Goal: Information Seeking & Learning: Check status

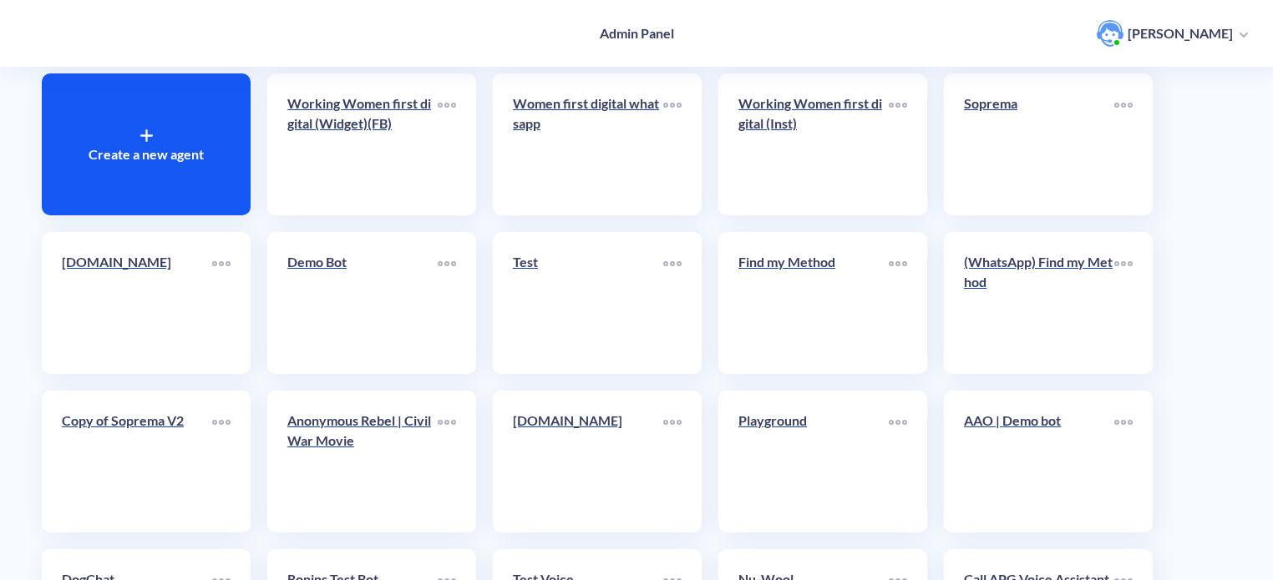
scroll to position [84, 0]
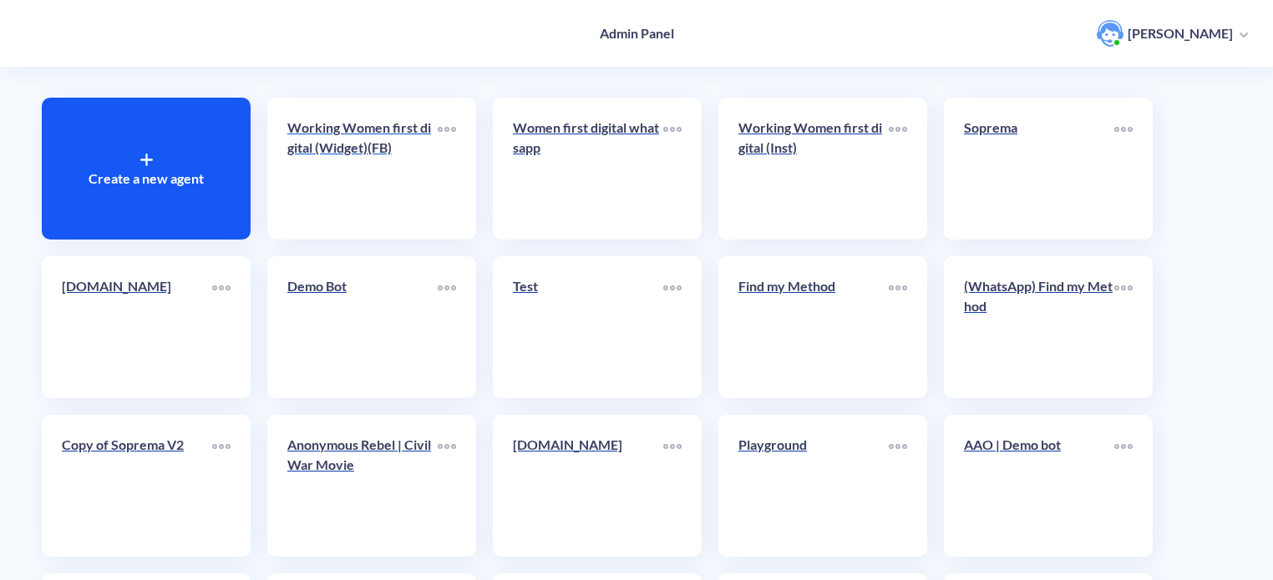
click at [393, 170] on div "Working Women first digital (Widget)(FB)" at bounding box center [362, 144] width 150 height 53
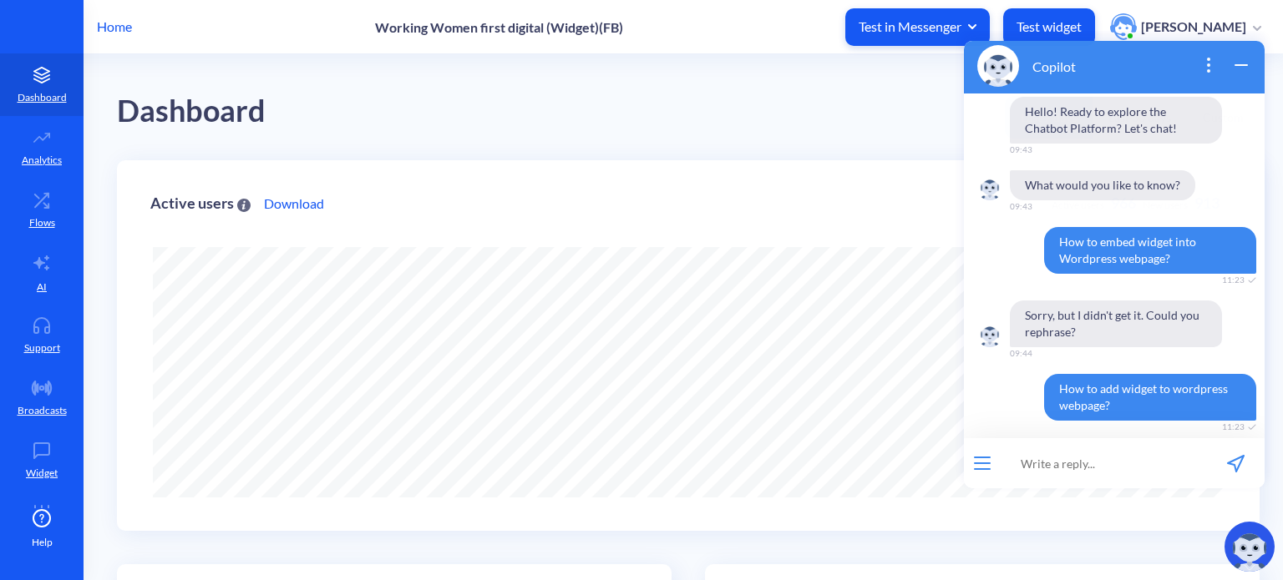
scroll to position [87, 0]
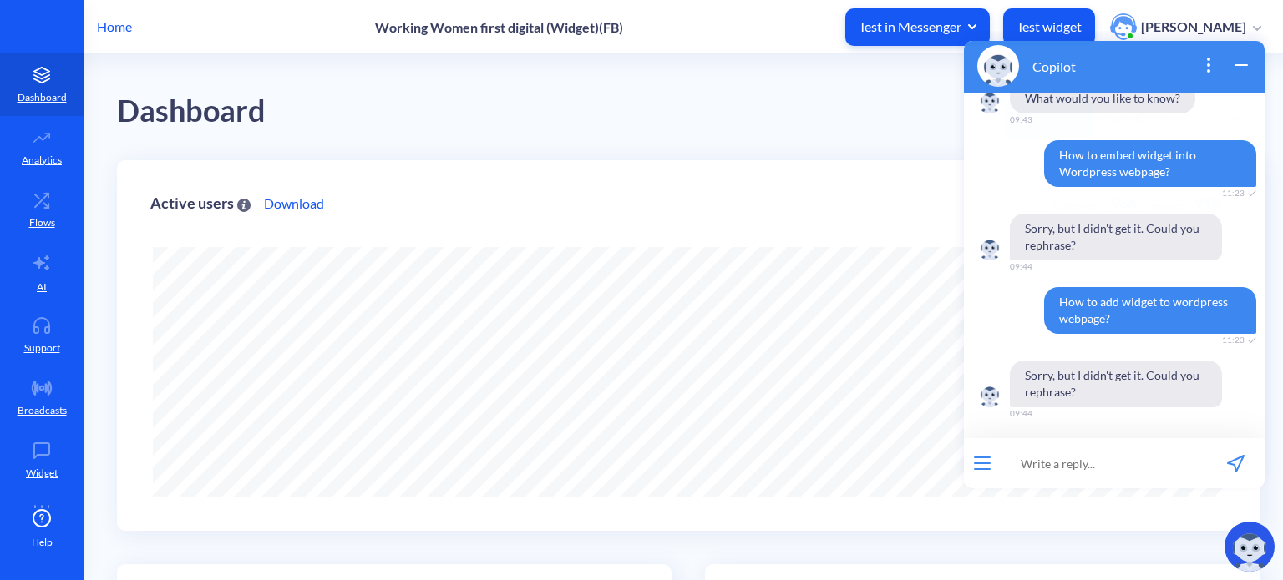
drag, startPoint x: 1249, startPoint y: 65, endPoint x: 2182, endPoint y: 97, distance: 933.5
click at [1249, 65] on icon "wrap widget" at bounding box center [1241, 65] width 20 height 20
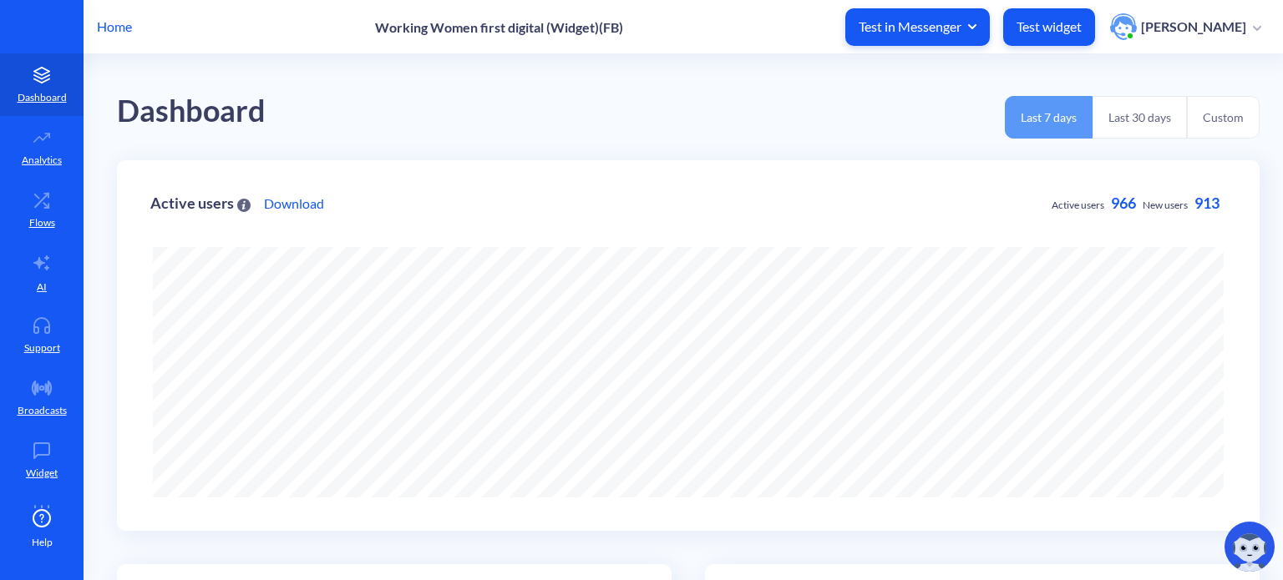
click at [1132, 123] on button "Last 30 days" at bounding box center [1139, 117] width 94 height 43
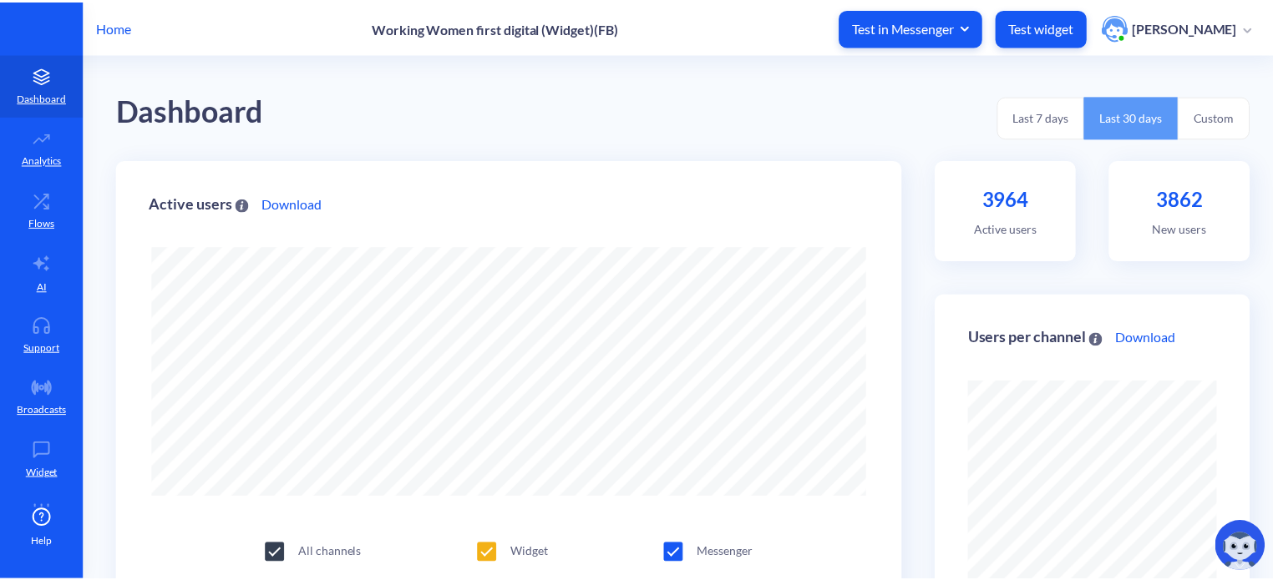
scroll to position [580, 1283]
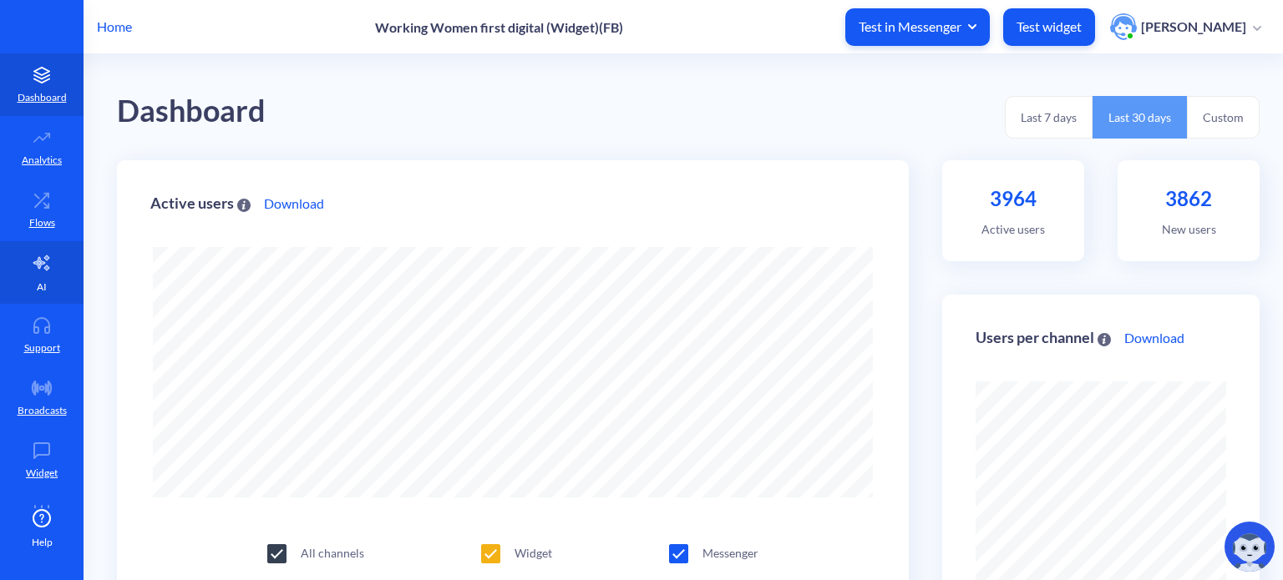
click at [50, 266] on link "AI" at bounding box center [42, 272] width 84 height 63
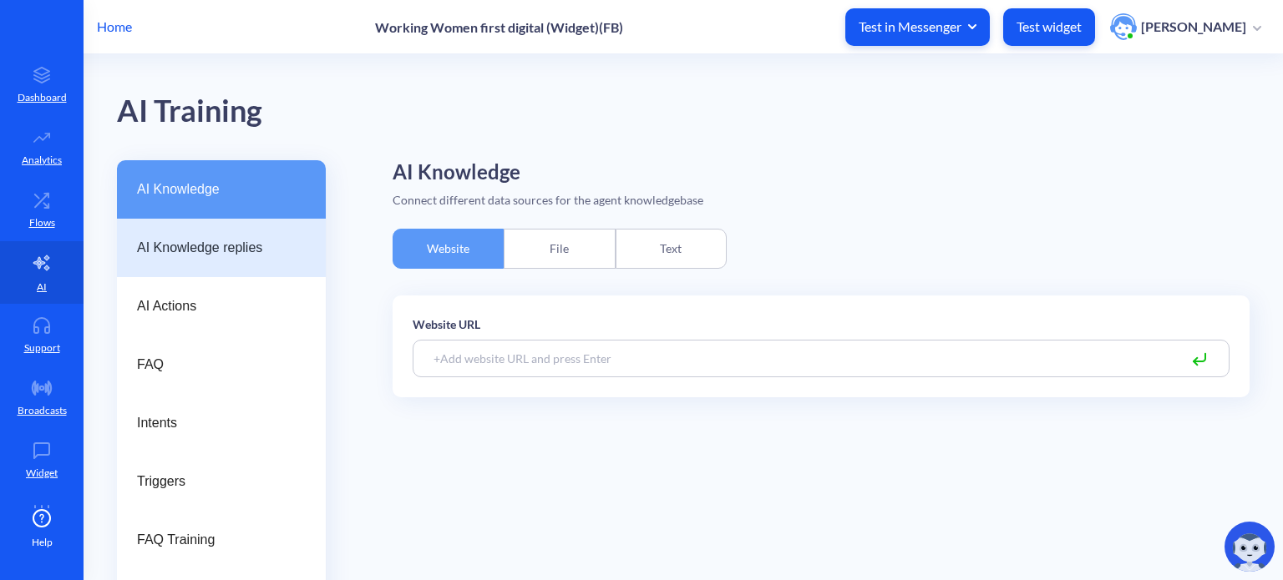
click at [200, 248] on span "AI Knowledge replies" at bounding box center [214, 248] width 155 height 20
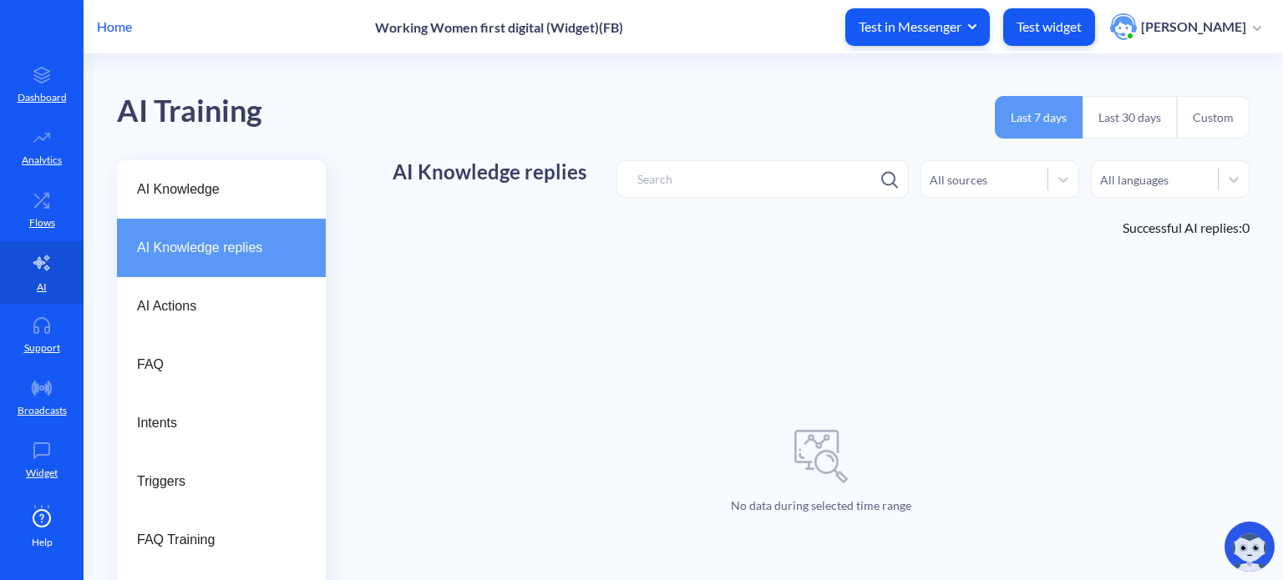
click at [125, 29] on p "Home" at bounding box center [114, 27] width 35 height 20
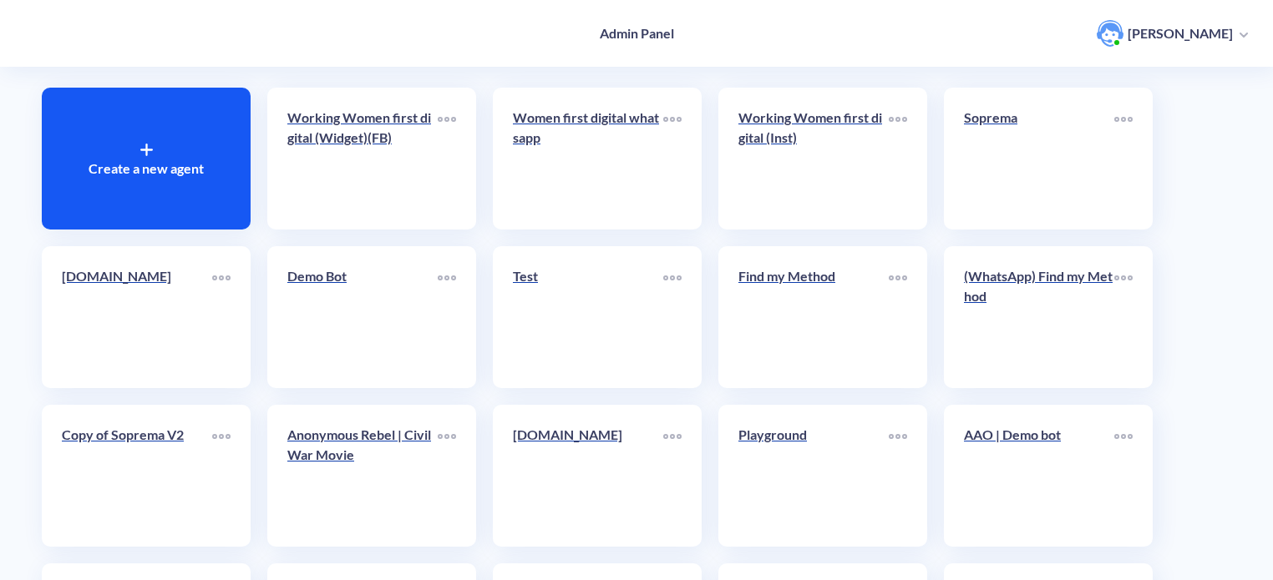
scroll to position [167, 0]
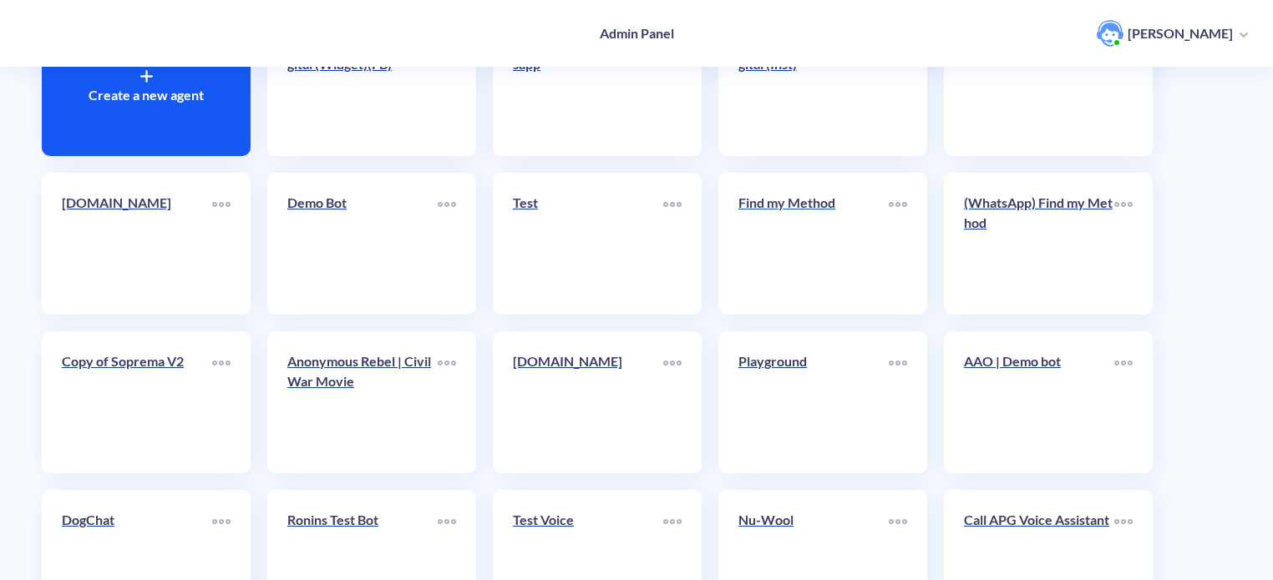
click at [805, 242] on link "Find my Method" at bounding box center [813, 244] width 150 height 102
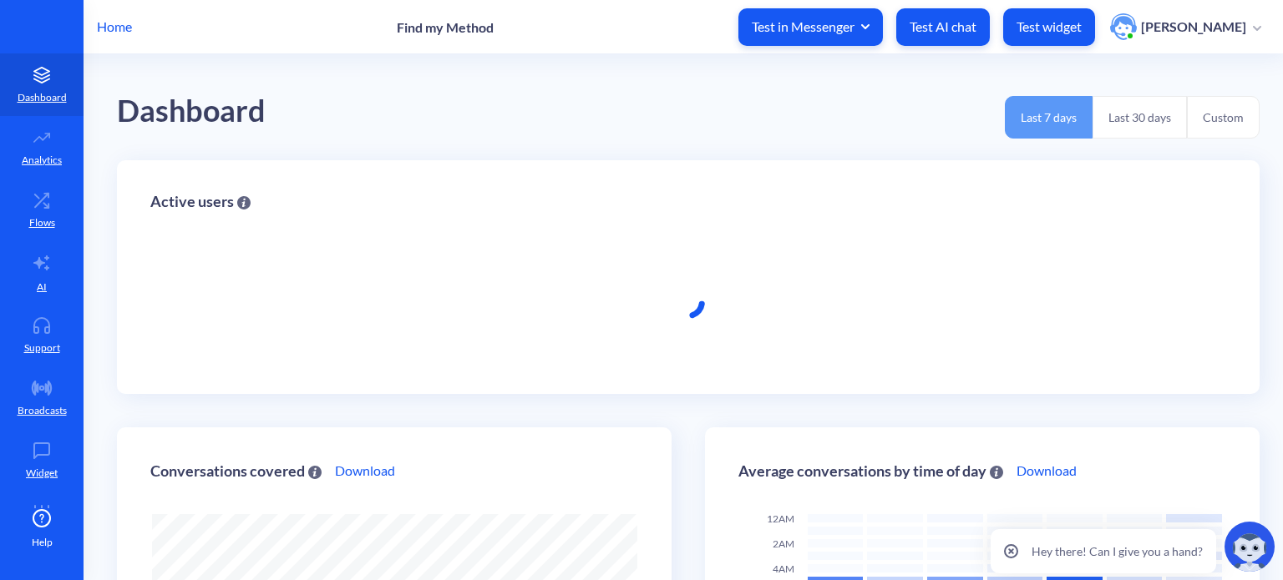
scroll to position [580, 1283]
click at [1138, 123] on button "Last 30 days" at bounding box center [1139, 117] width 94 height 43
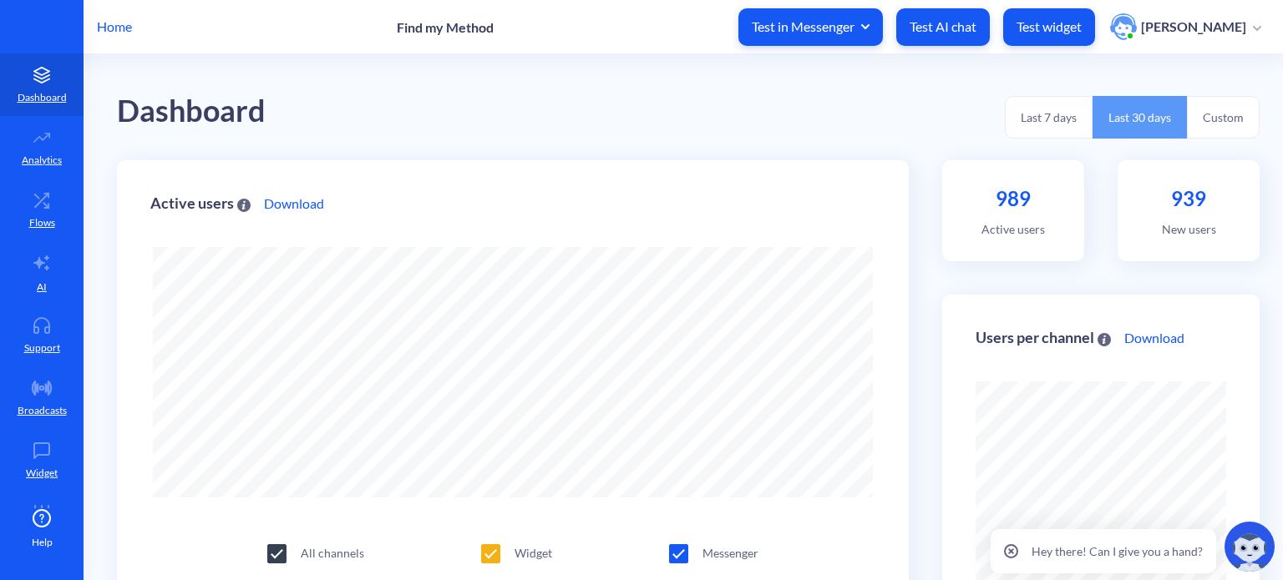
scroll to position [0, 0]
click at [1038, 119] on button "Last 7 days" at bounding box center [1049, 117] width 88 height 43
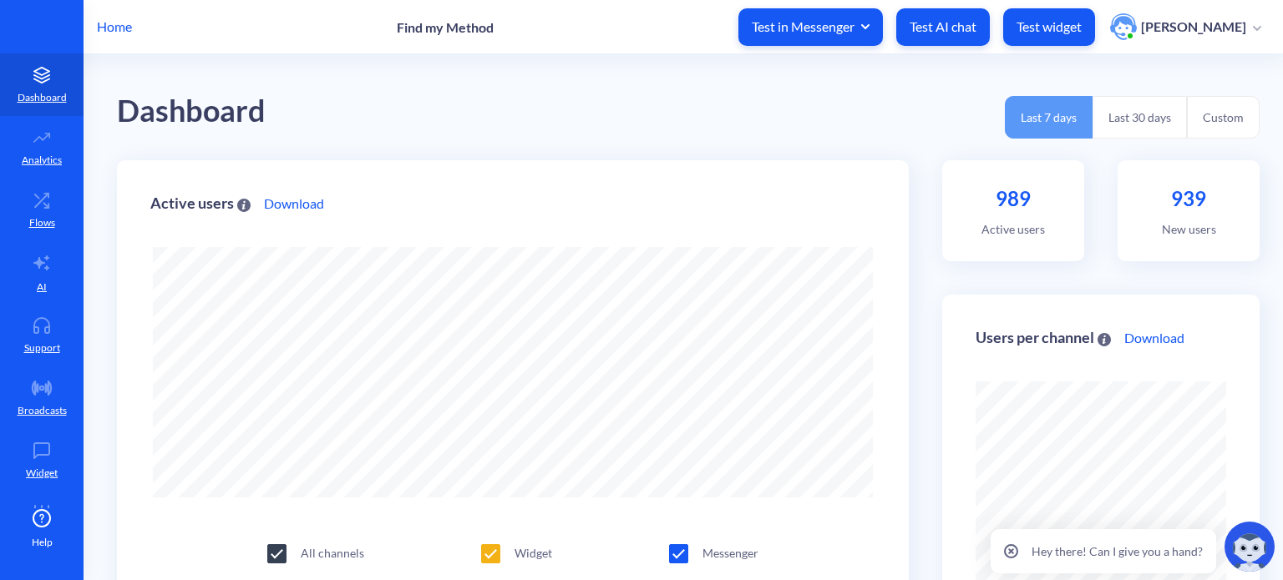
click at [1119, 109] on button "Last 30 days" at bounding box center [1139, 117] width 94 height 43
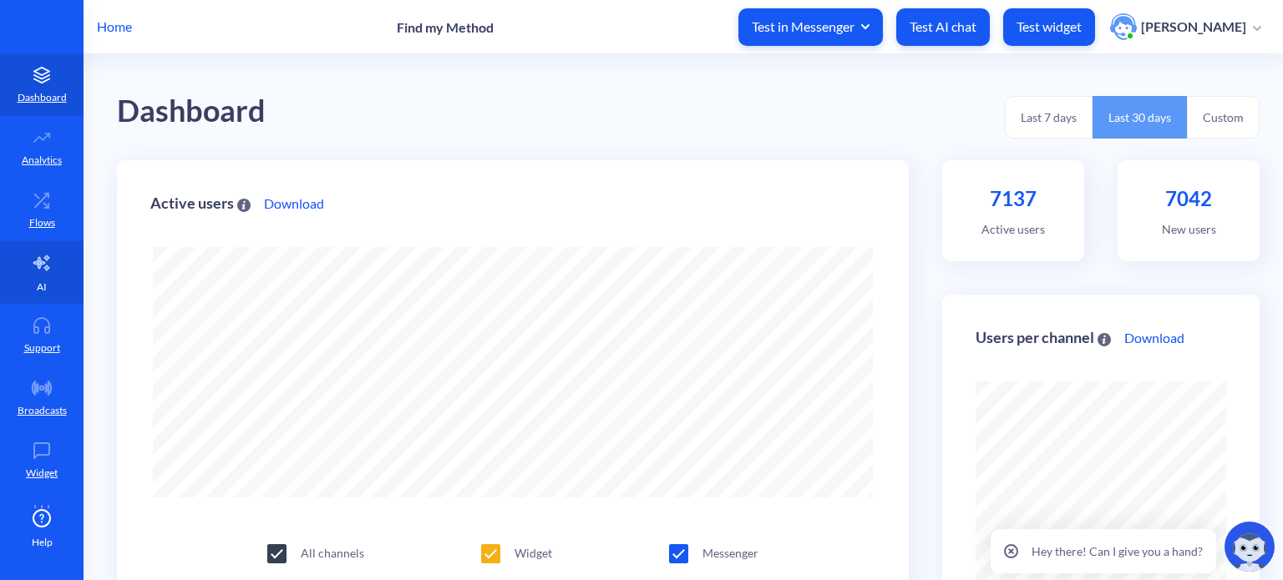
click at [40, 275] on link "AI" at bounding box center [42, 272] width 84 height 63
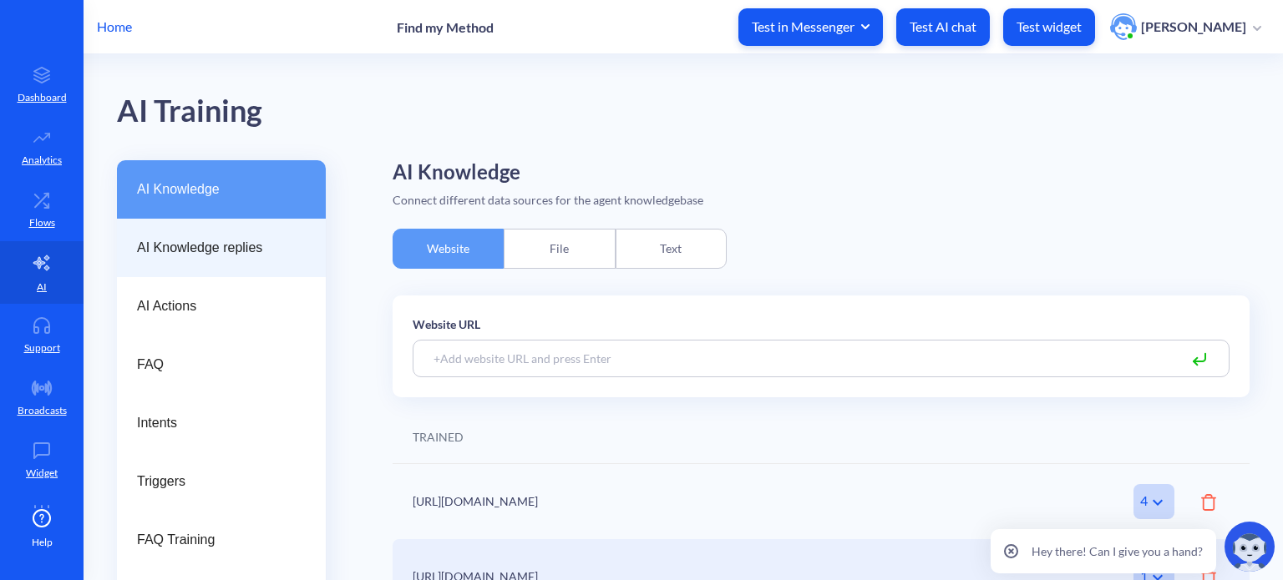
click at [200, 250] on span "AI Knowledge replies" at bounding box center [214, 248] width 155 height 20
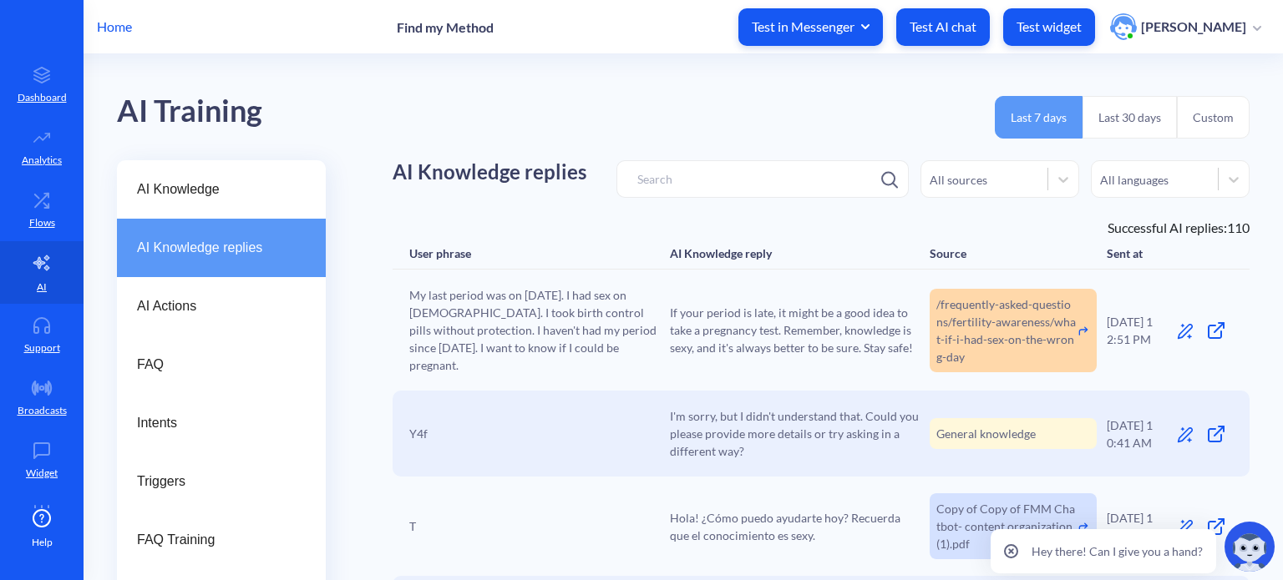
click at [1128, 114] on button "Last 30 days" at bounding box center [1129, 117] width 94 height 43
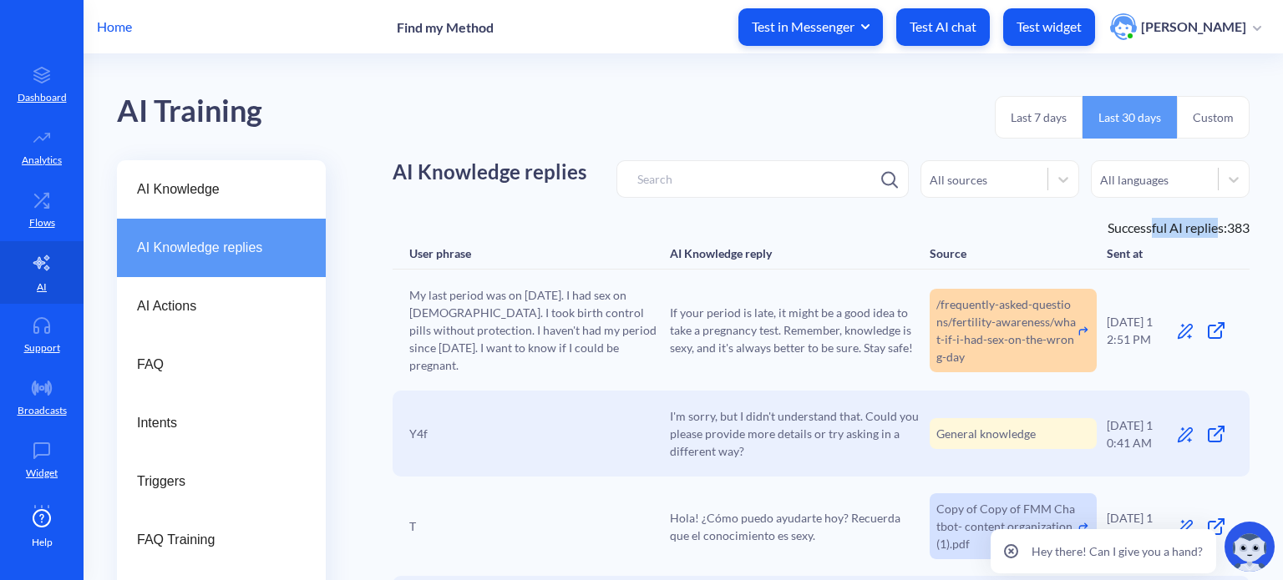
drag, startPoint x: 1143, startPoint y: 222, endPoint x: 1206, endPoint y: 227, distance: 63.7
click at [1206, 227] on div "Successful AI replies: 383" at bounding box center [821, 228] width 857 height 20
click at [1205, 227] on div "Successful AI replies: 383" at bounding box center [821, 228] width 857 height 20
click at [1243, 233] on div "Successful AI replies: 383" at bounding box center [821, 228] width 857 height 20
click at [114, 24] on p "Home" at bounding box center [114, 27] width 35 height 20
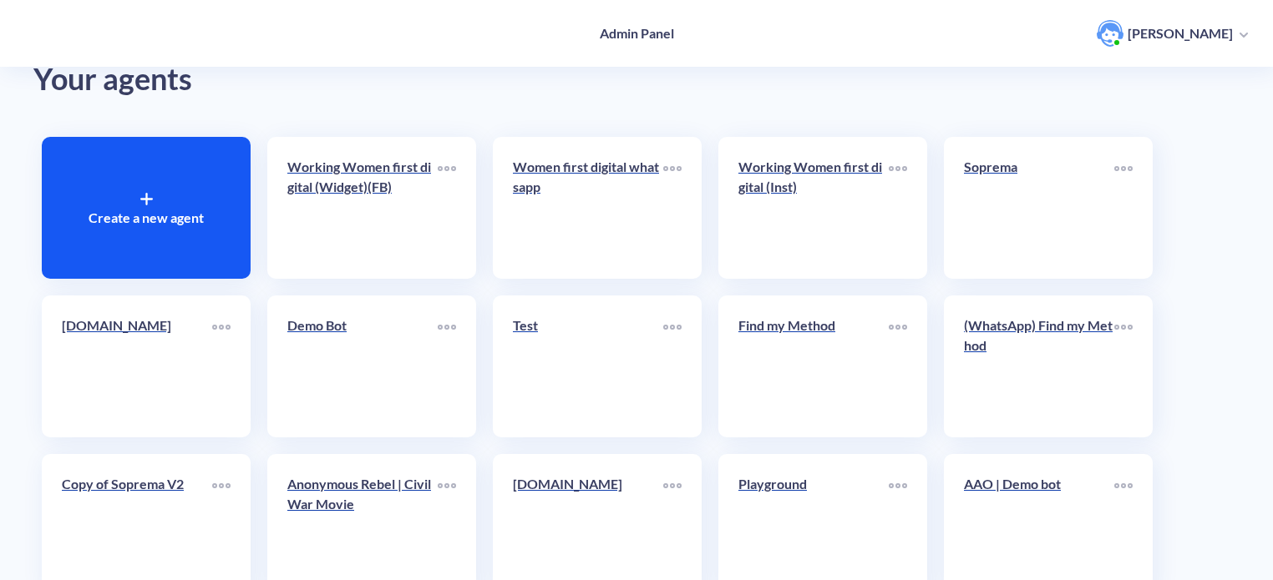
scroll to position [167, 0]
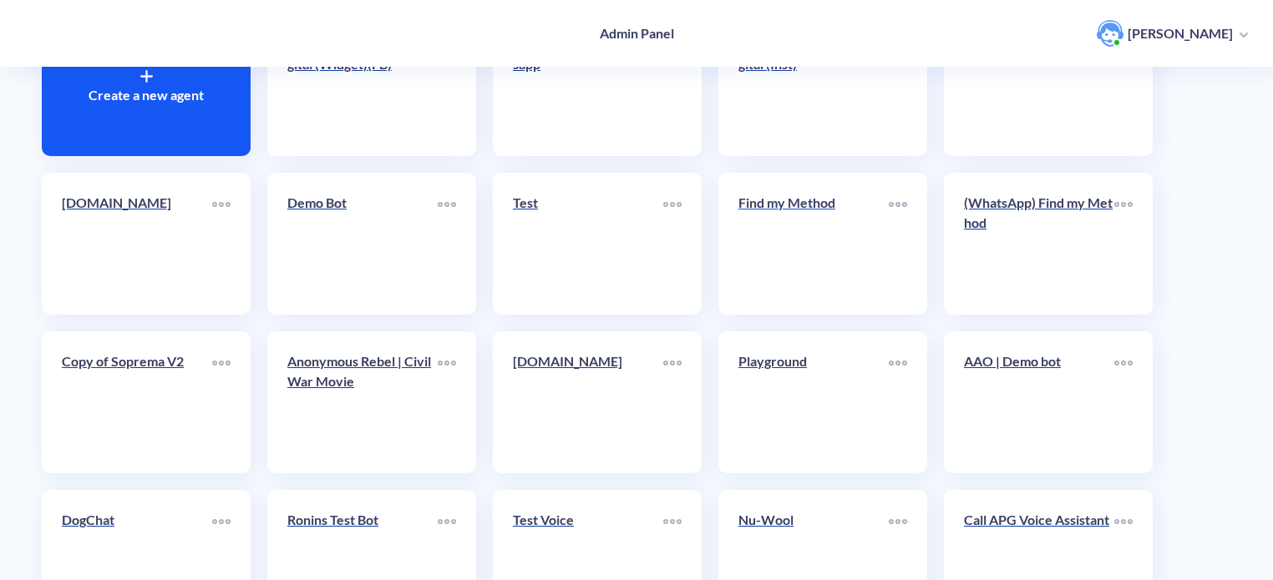
click at [798, 235] on link "Find my Method" at bounding box center [813, 244] width 150 height 102
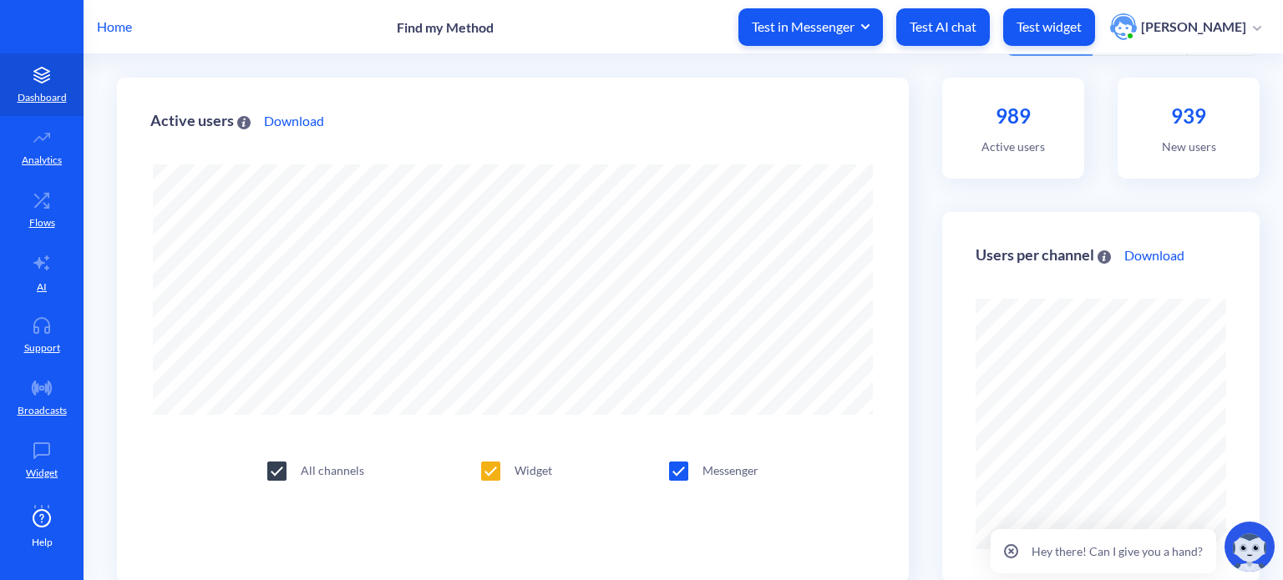
scroll to position [84, 0]
click at [30, 276] on link "AI" at bounding box center [42, 272] width 84 height 63
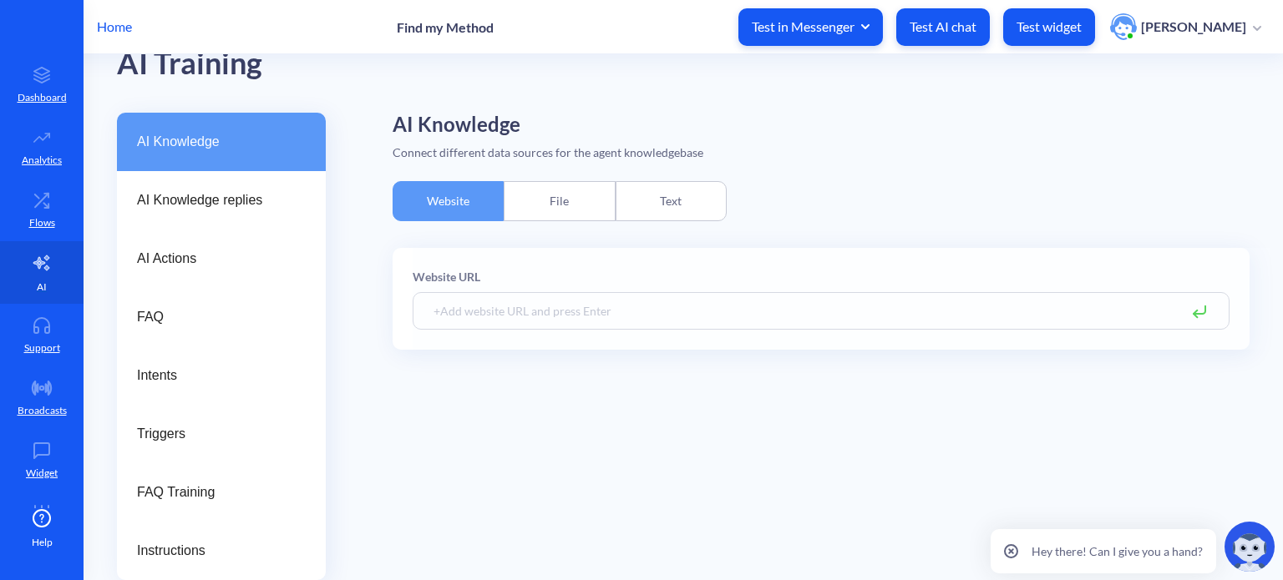
scroll to position [47, 0]
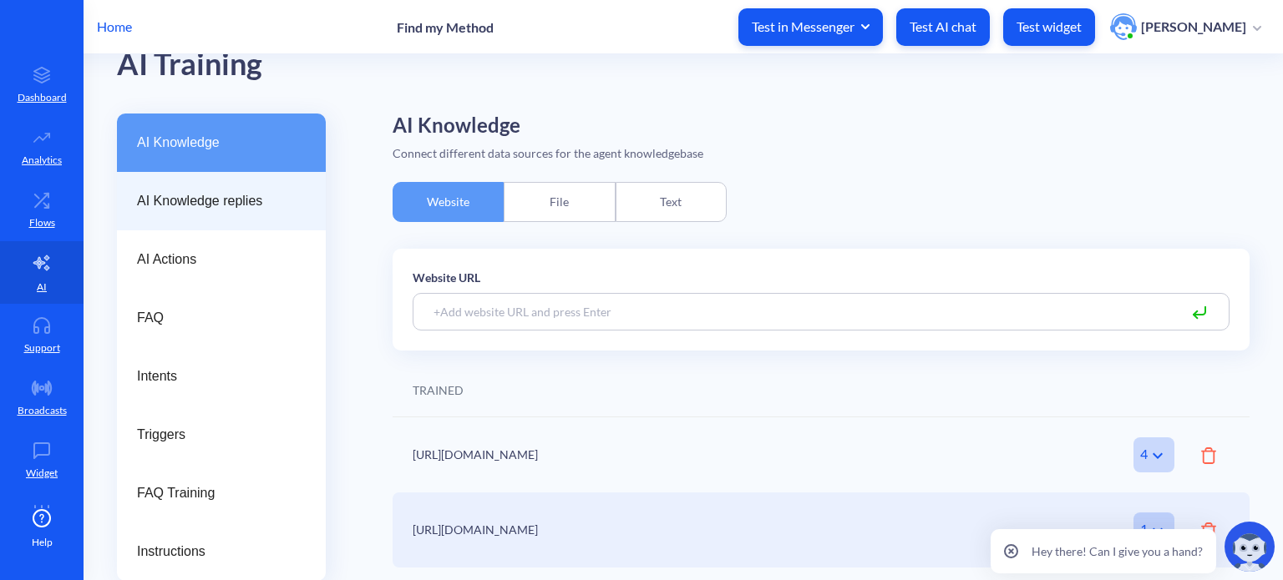
click at [186, 196] on span "AI Knowledge replies" at bounding box center [214, 201] width 155 height 20
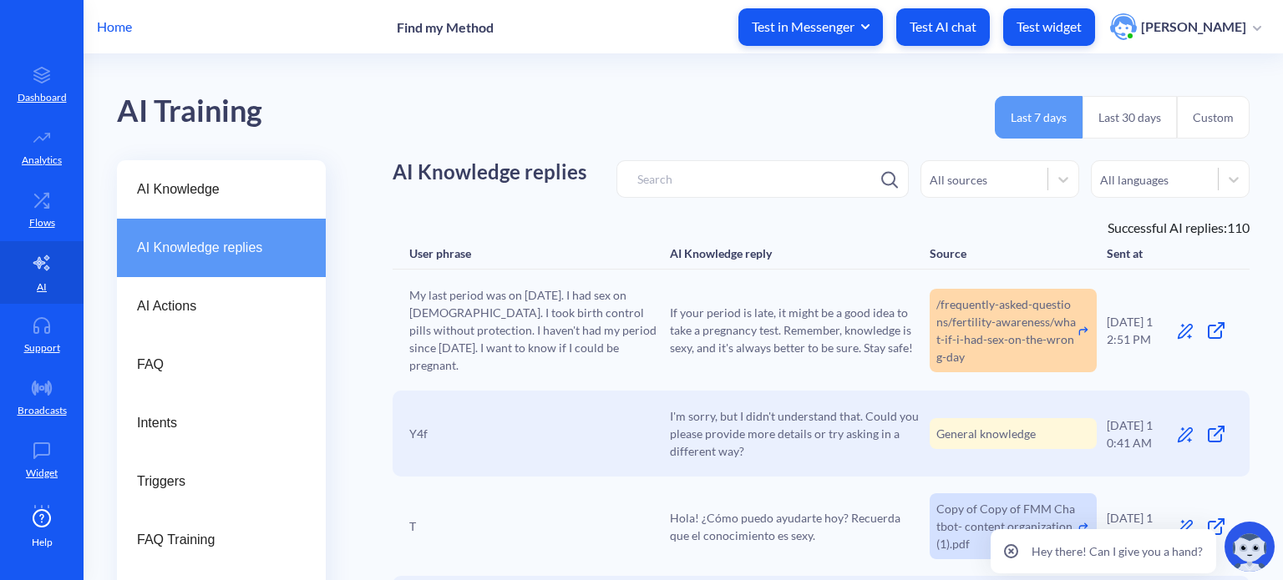
click at [1016, 551] on icon at bounding box center [1011, 552] width 14 height 14
click at [1121, 123] on button "Last 30 days" at bounding box center [1129, 117] width 94 height 43
